Goal: Information Seeking & Learning: Find contact information

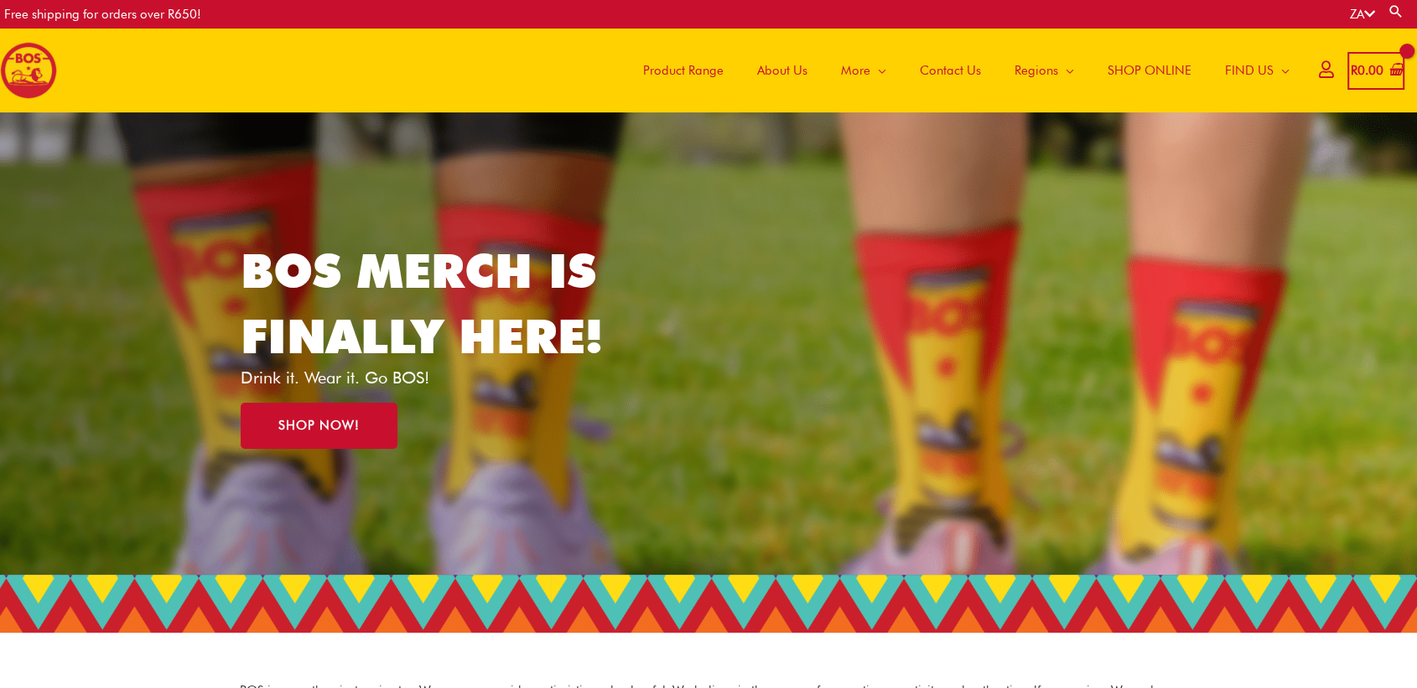
click at [960, 73] on span "Contact Us" at bounding box center [950, 70] width 61 height 50
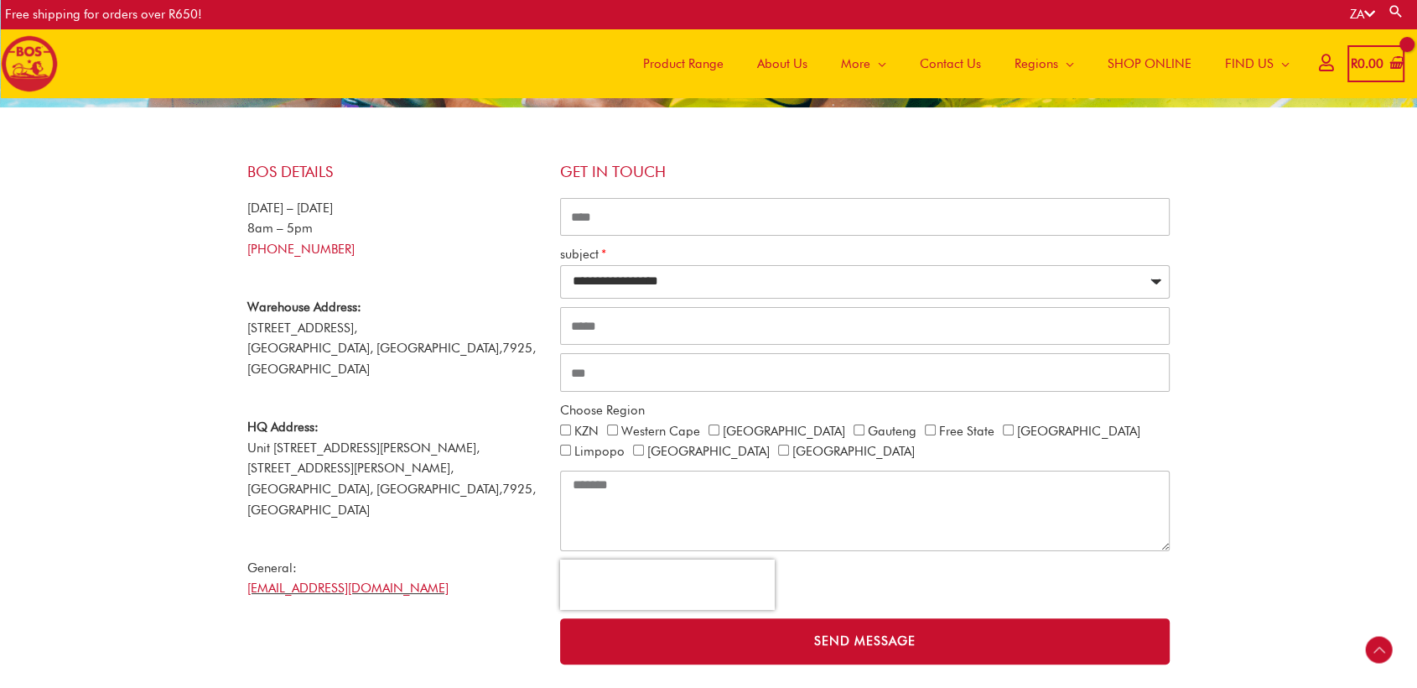
scroll to position [240, 0]
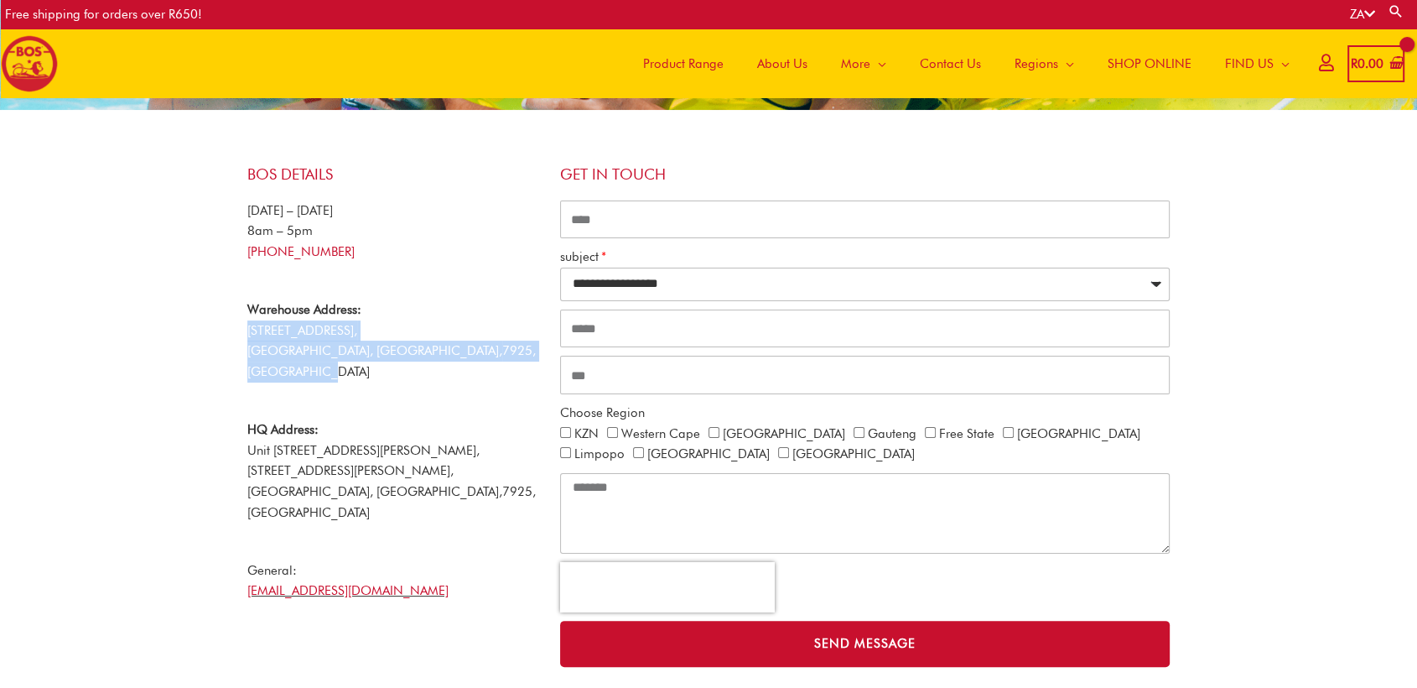
drag, startPoint x: 249, startPoint y: 330, endPoint x: 507, endPoint y: 348, distance: 258.1
click at [507, 348] on p "Warehouse Address: [STREET_ADDRESS]" at bounding box center [395, 340] width 296 height 83
copy p "[STREET_ADDRESS]"
click at [1028, 181] on h4 "Get in touch" at bounding box center [865, 174] width 610 height 18
